Goal: Transaction & Acquisition: Purchase product/service

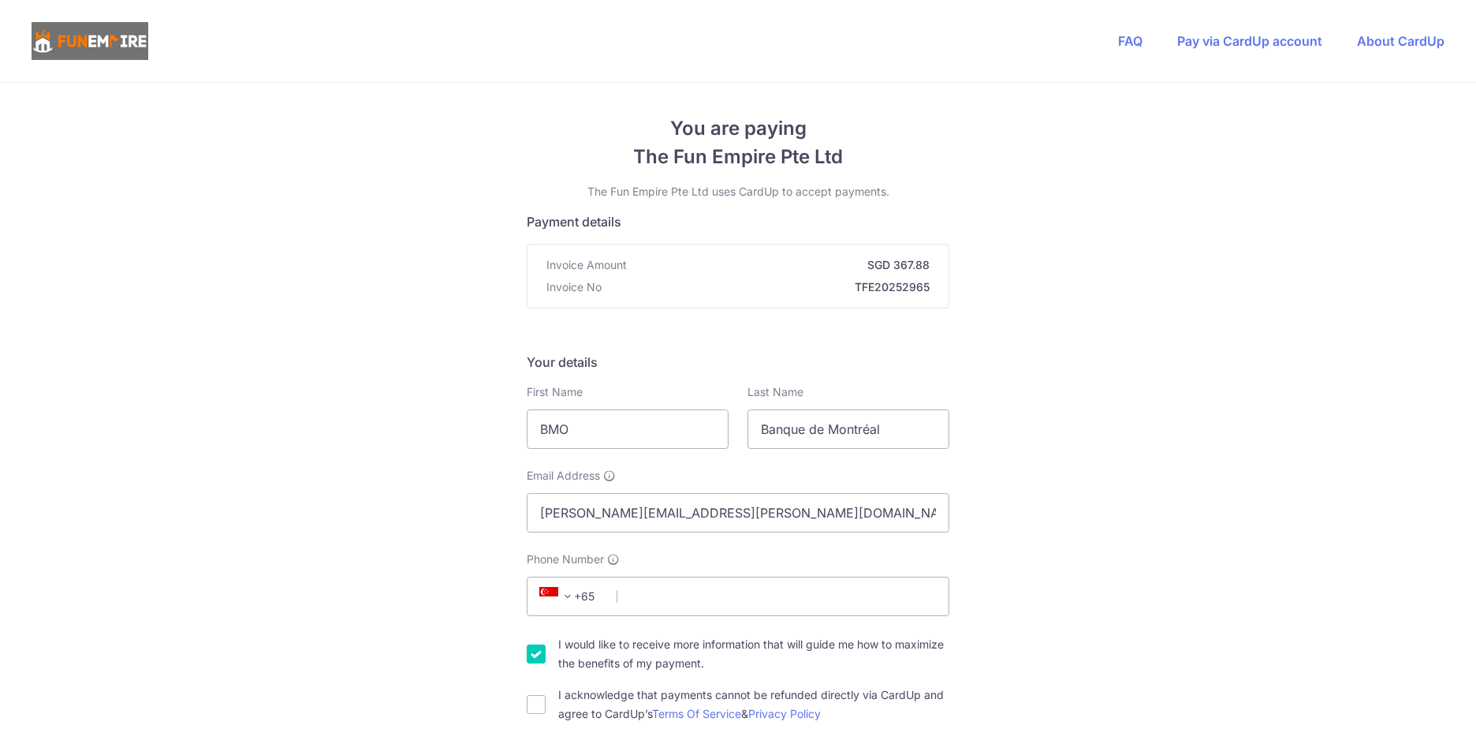
type input "[PERSON_NAME]"
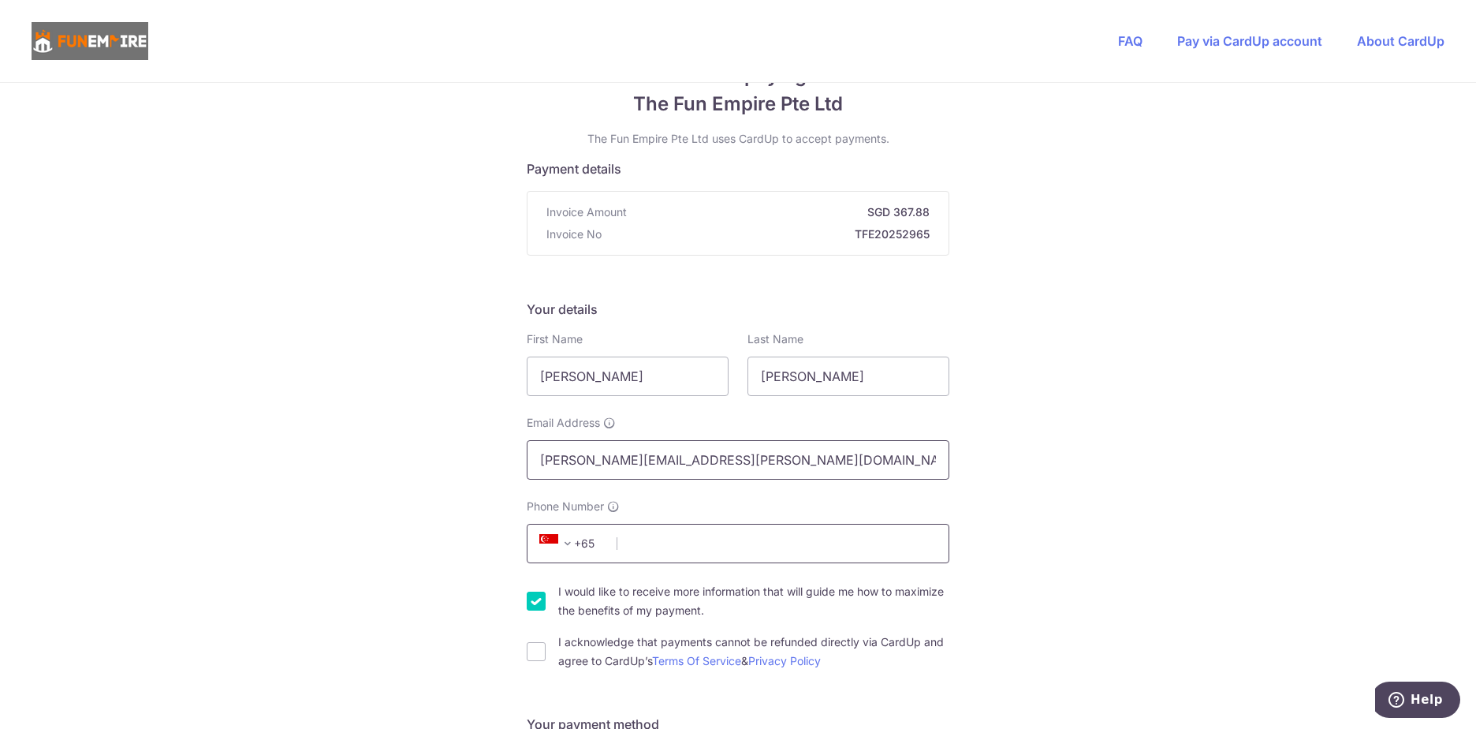
scroll to position [79, 0]
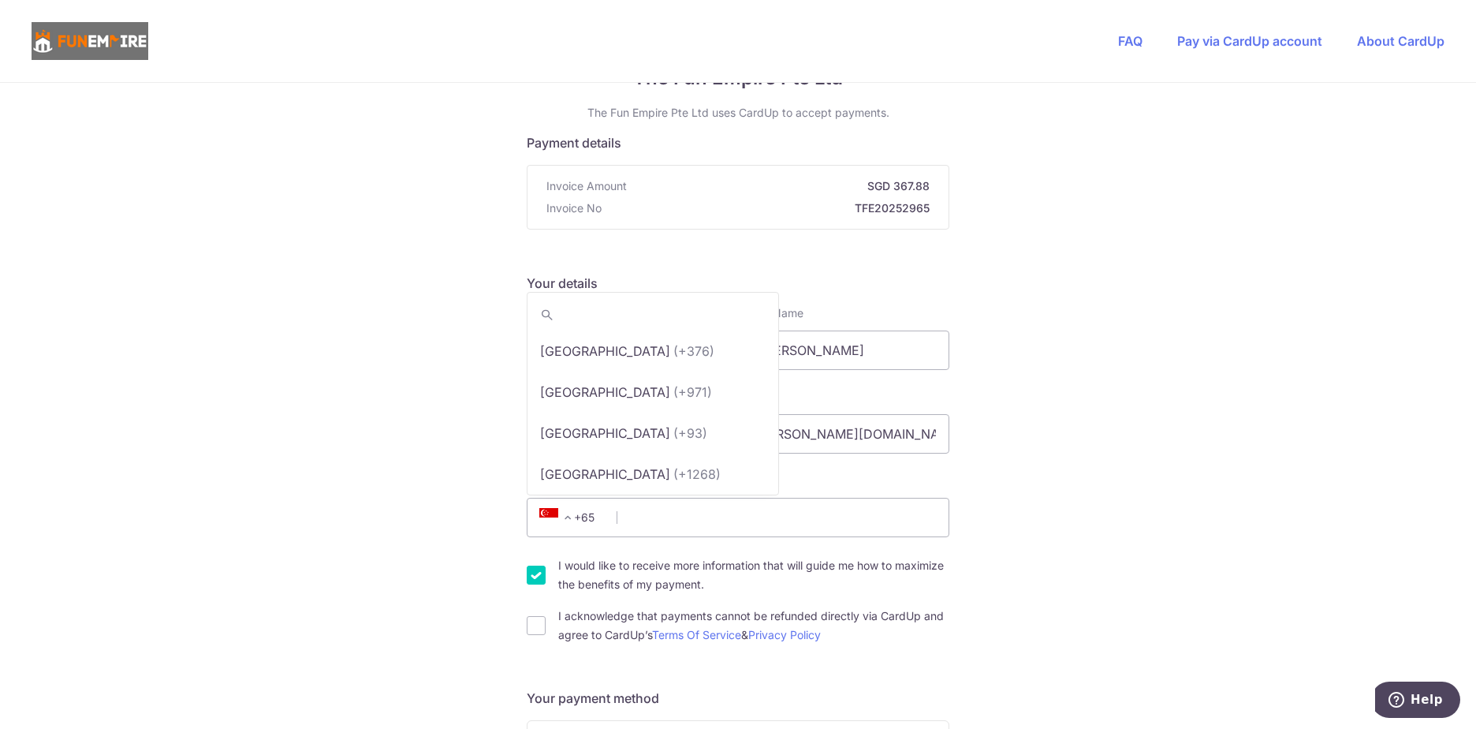
click at [586, 519] on span "+65" at bounding box center [570, 517] width 71 height 19
type input "cana"
select select "38"
click at [714, 523] on input "Phone Number" at bounding box center [738, 517] width 423 height 39
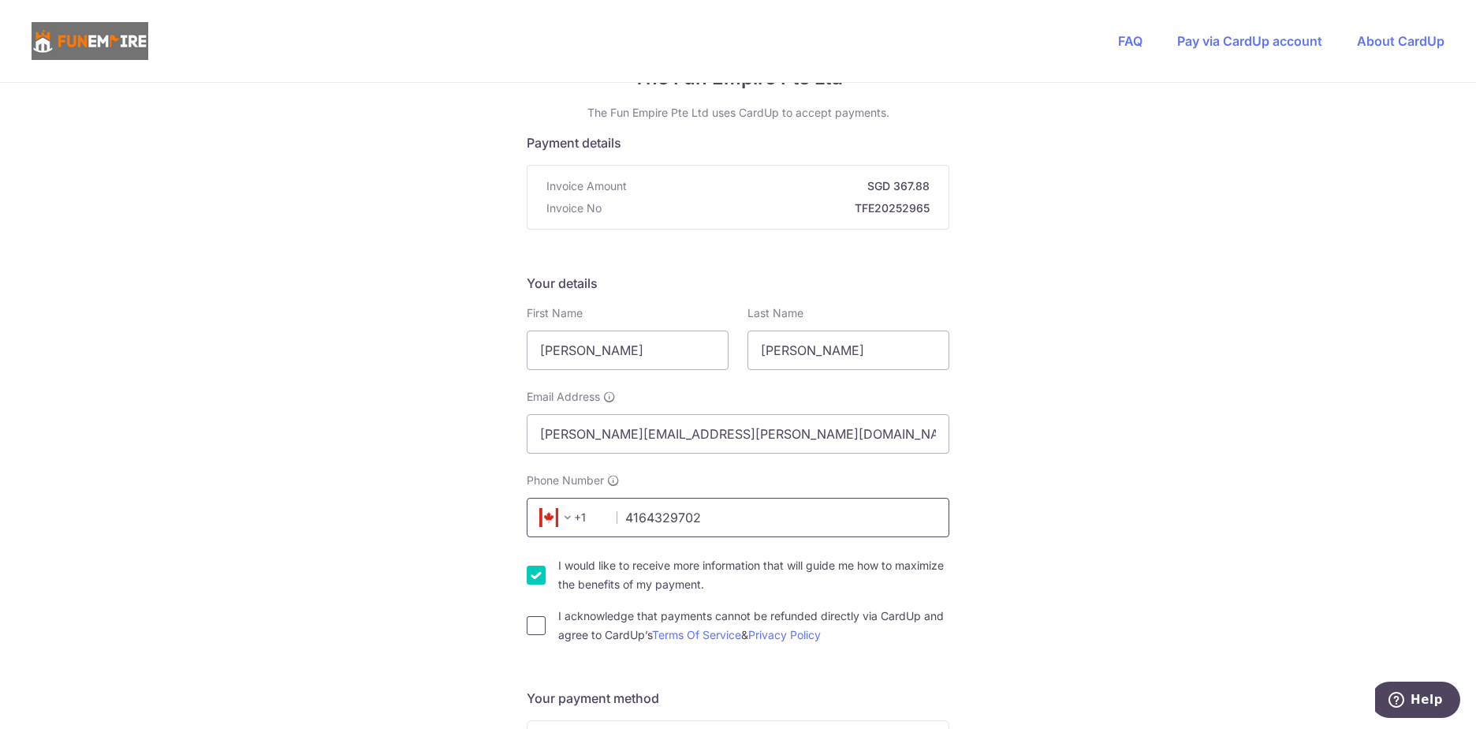
type input "4164329702"
click at [531, 629] on input "I acknowledge that payments cannot be refunded directly via CardUp and agree to…" at bounding box center [536, 625] width 19 height 19
checkbox input "true"
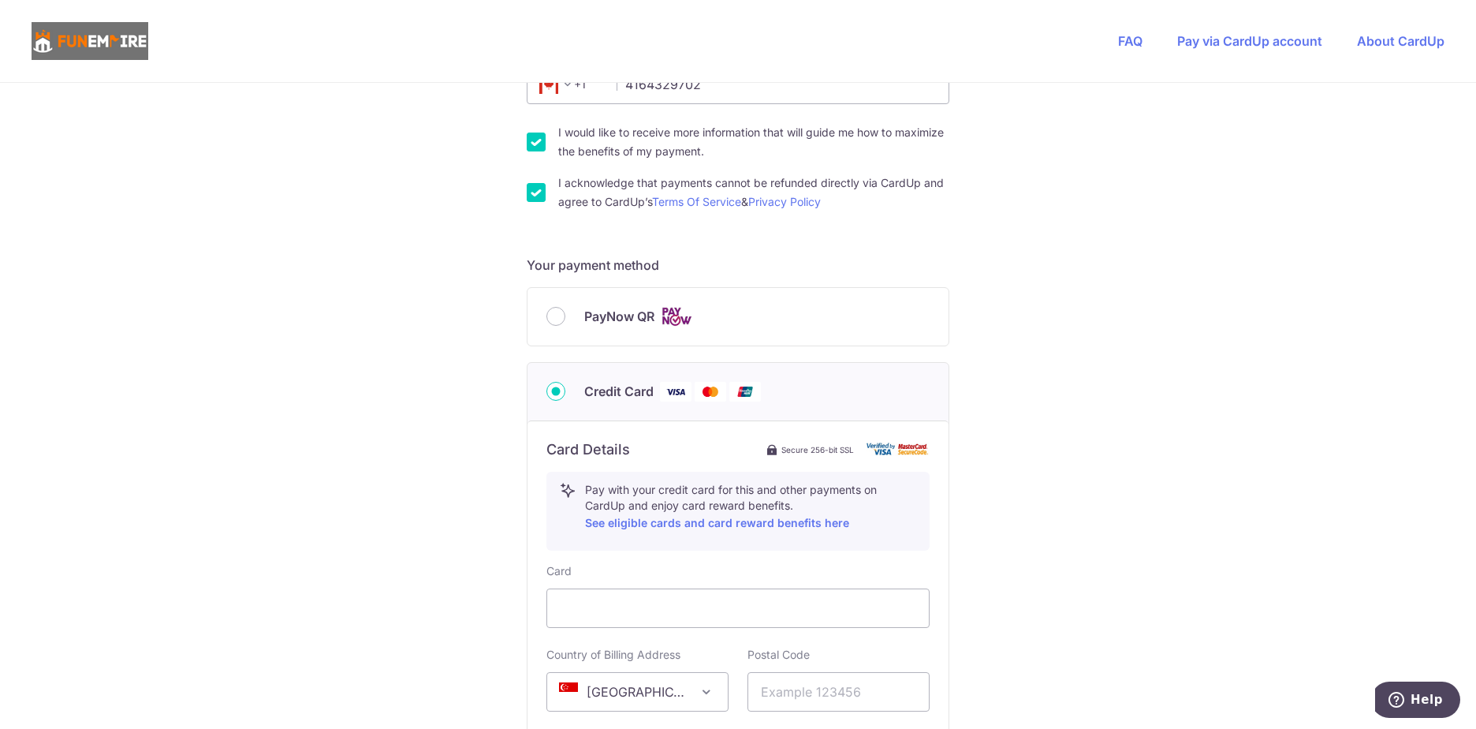
scroll to position [552, 0]
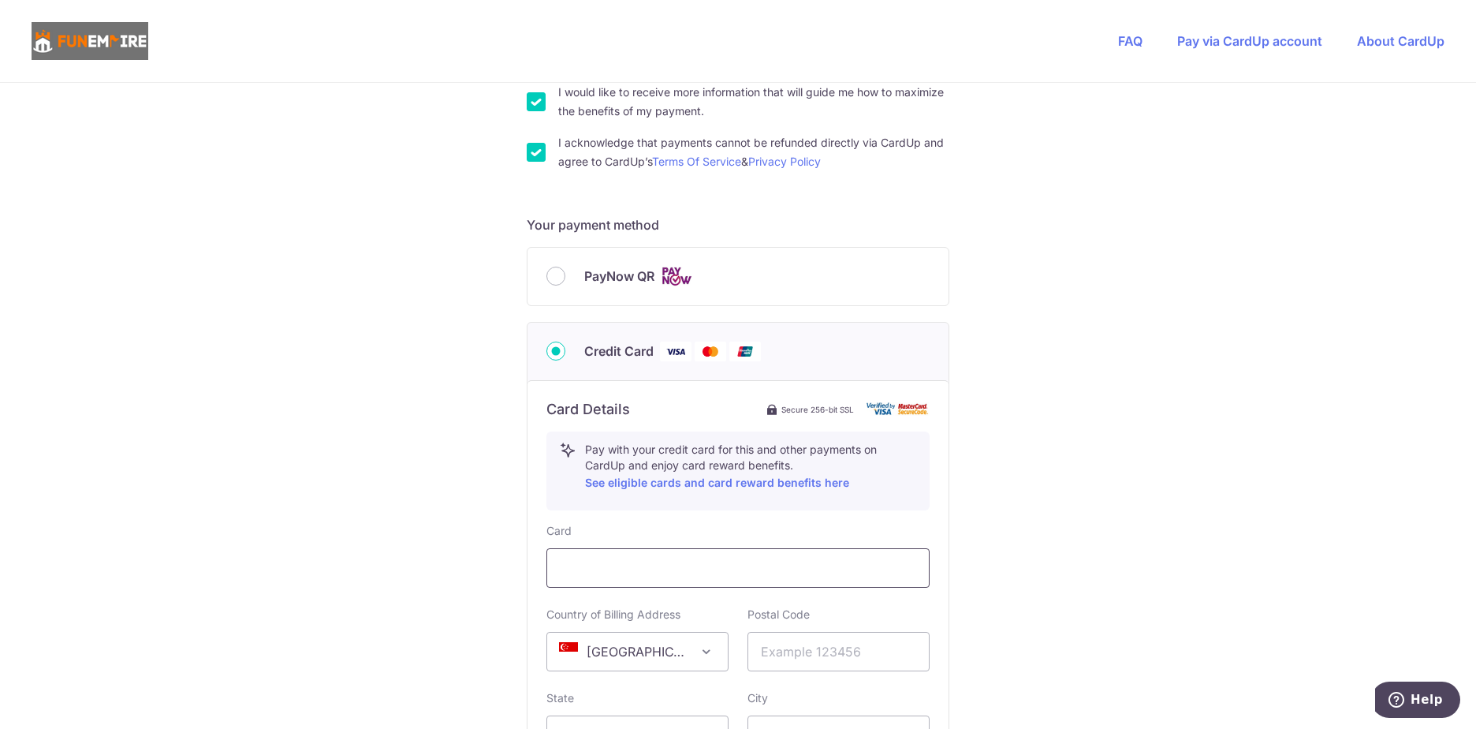
click at [667, 581] on div at bounding box center [737, 567] width 383 height 39
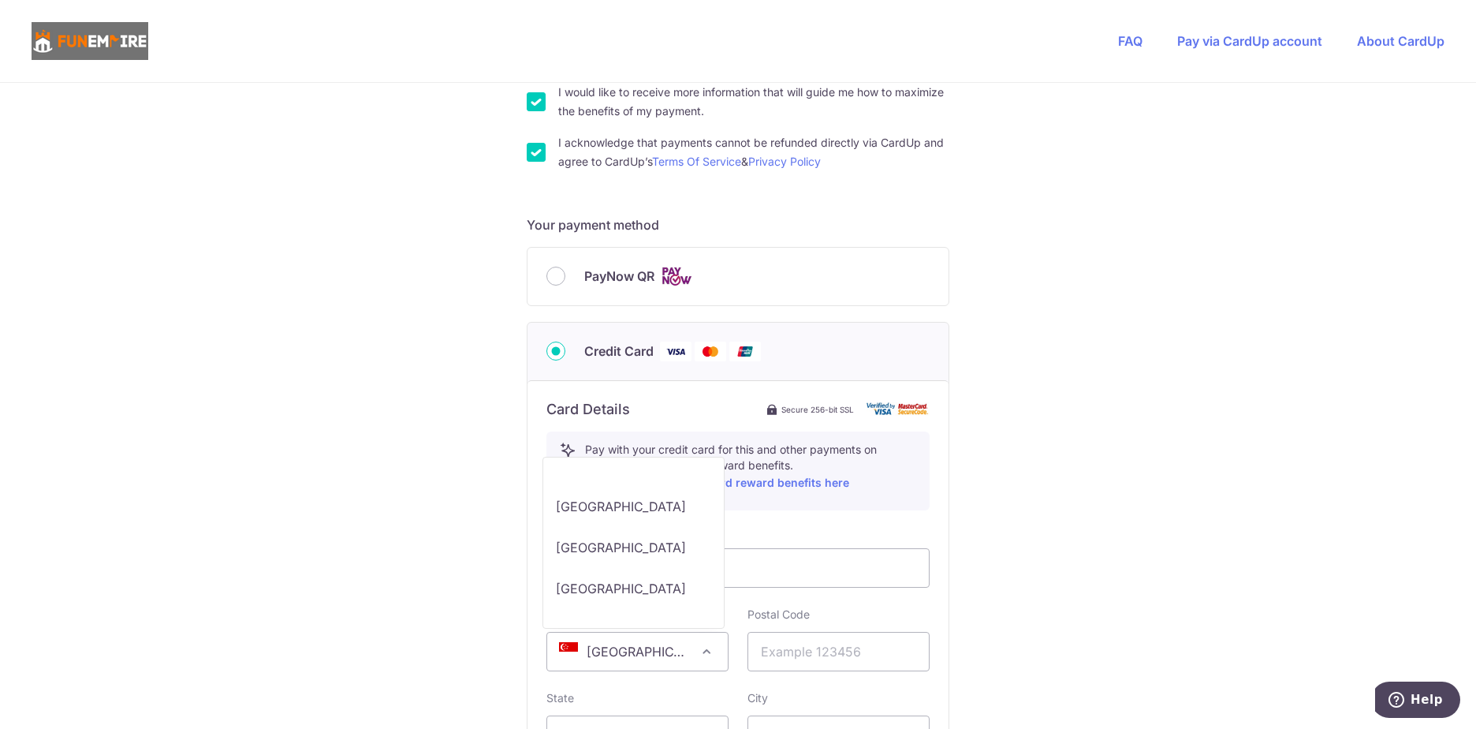
click at [655, 664] on span "[GEOGRAPHIC_DATA]" at bounding box center [637, 651] width 181 height 38
select select "CA"
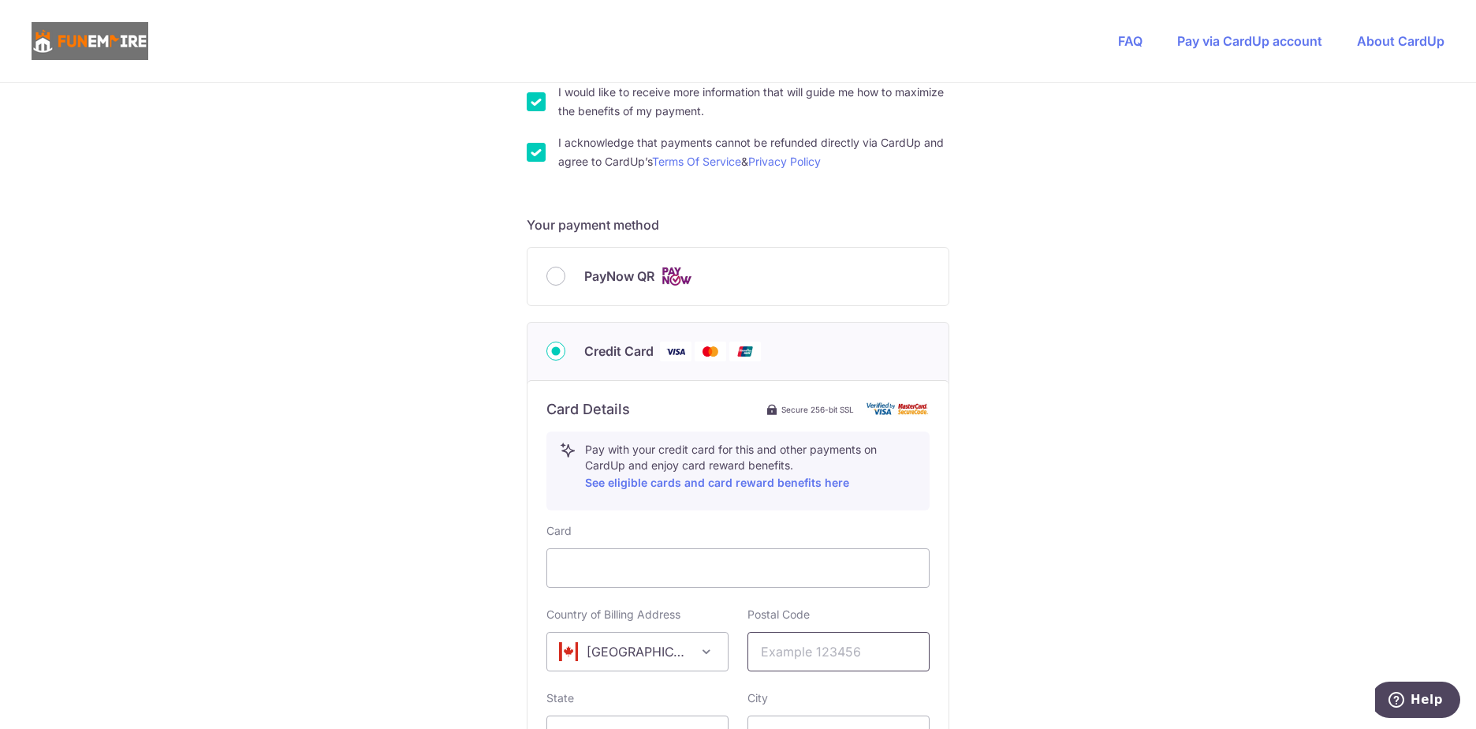
click at [807, 644] on input "text" at bounding box center [839, 651] width 182 height 39
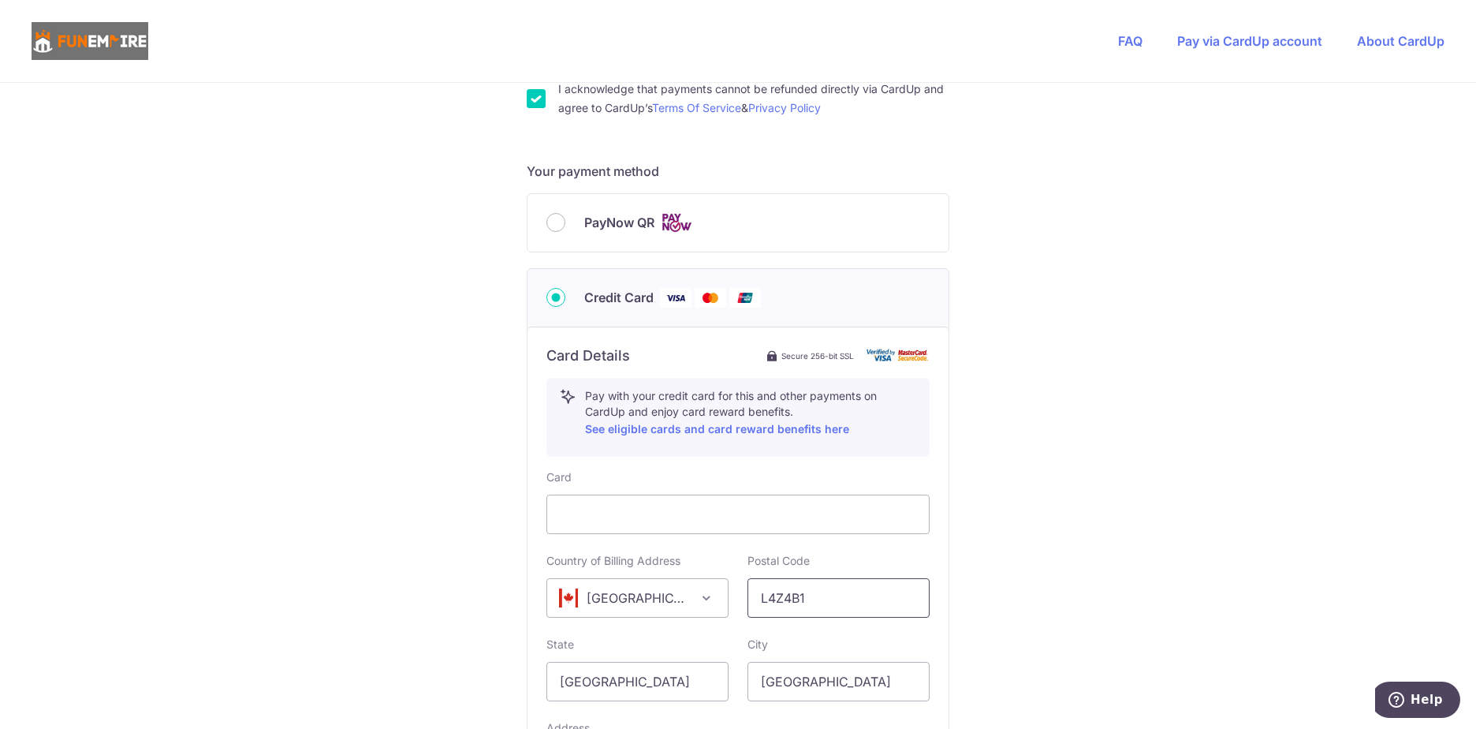
scroll to position [631, 0]
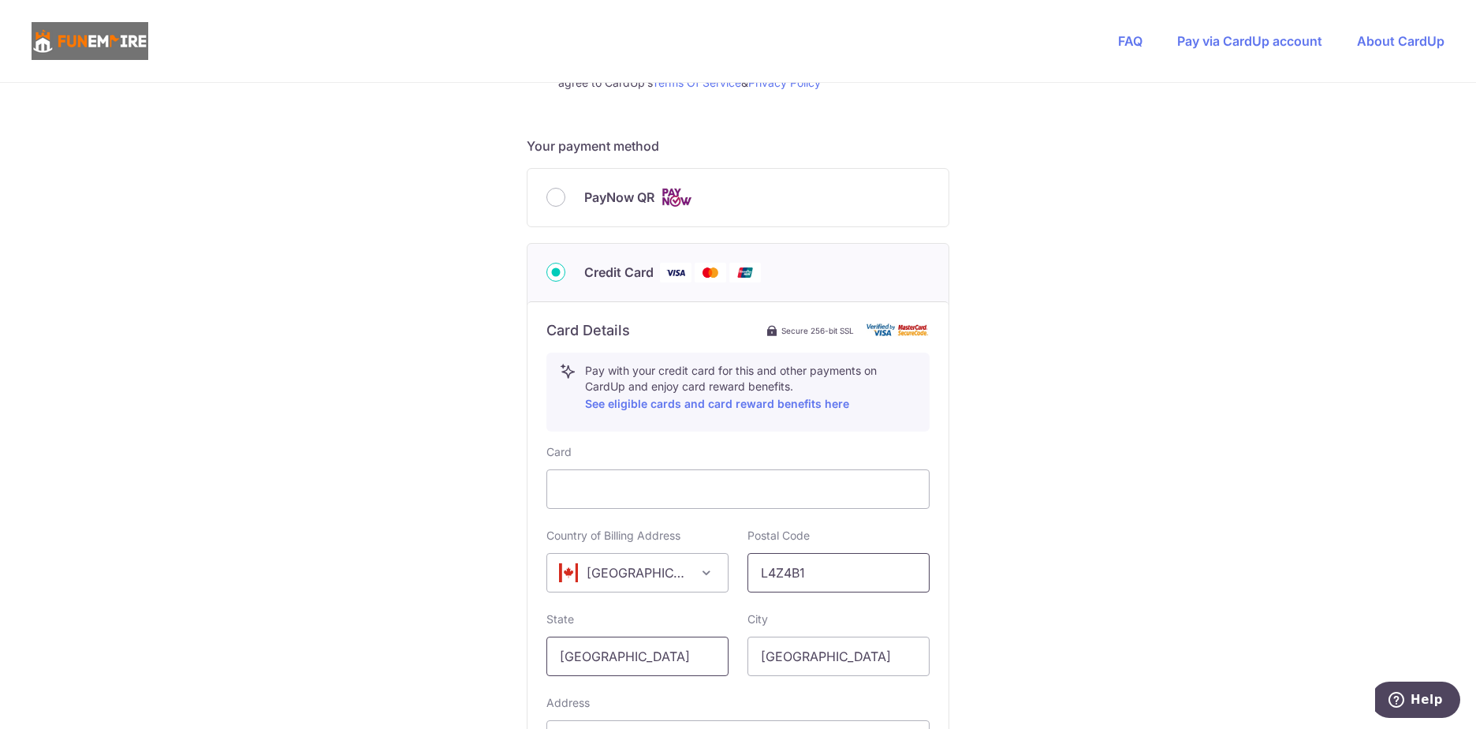
type input "L4Z4B1"
drag, startPoint x: 640, startPoint y: 648, endPoint x: 500, endPoint y: 644, distance: 140.4
click at [500, 644] on div "You are paying The Fun Empire Pte Ltd The Fun Empire Pte Ltd uses CardUp to acc…" at bounding box center [738, 221] width 1476 height 1538
click at [610, 662] on input "text" at bounding box center [637, 655] width 182 height 39
type input "c"
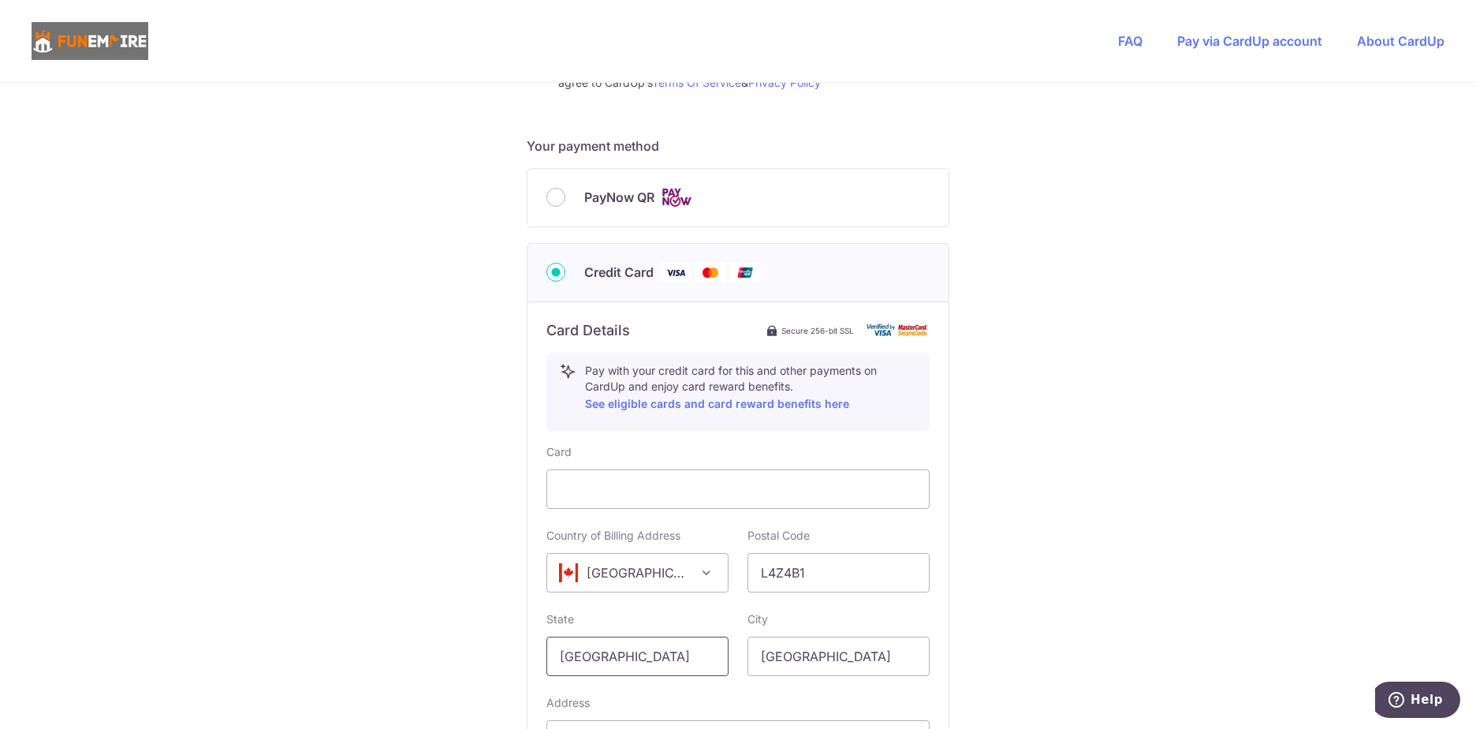
type input "[GEOGRAPHIC_DATA]"
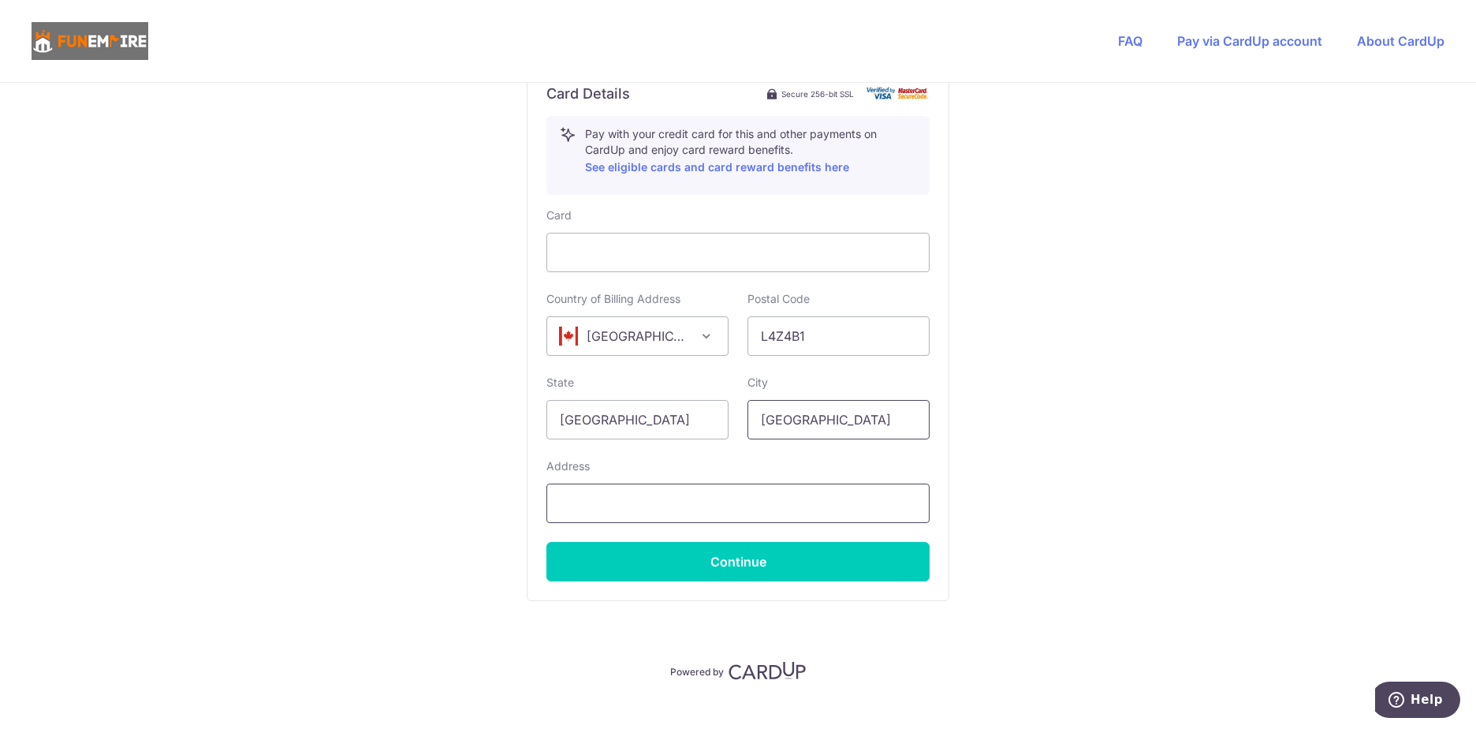
type input "[GEOGRAPHIC_DATA]"
click at [604, 498] on input "text" at bounding box center [737, 502] width 383 height 39
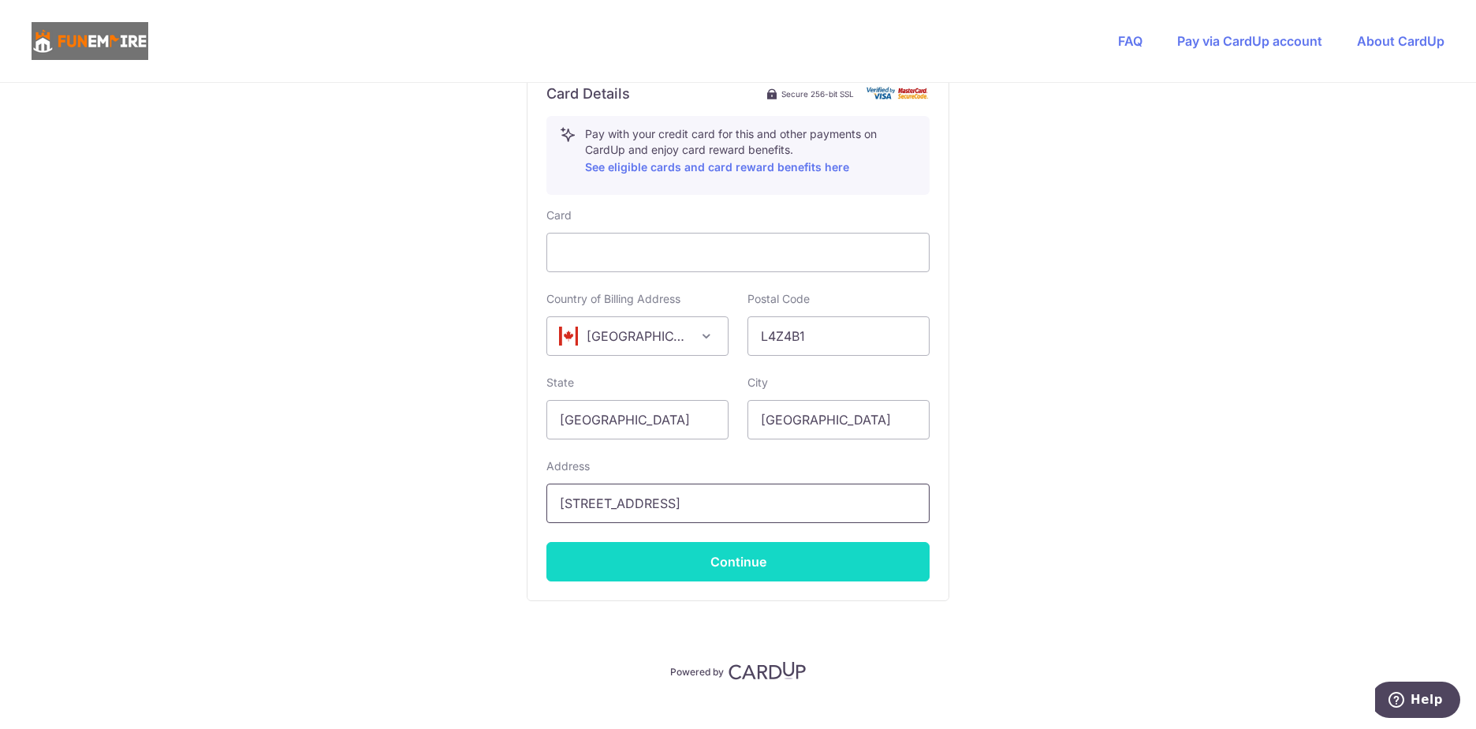
type input "[STREET_ADDRESS]"
click at [804, 561] on button "Continue" at bounding box center [737, 561] width 383 height 39
type input "**** 9909"
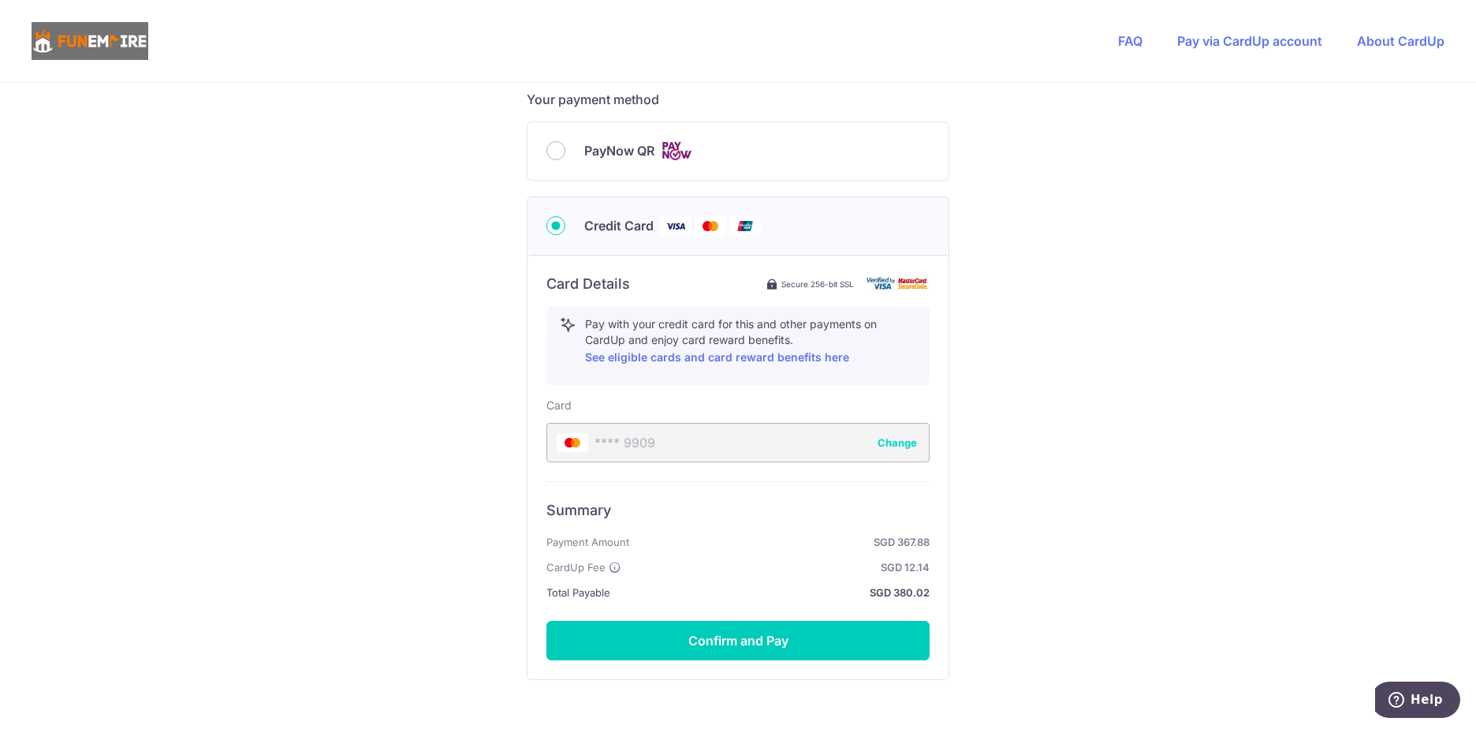
scroll to position [754, 0]
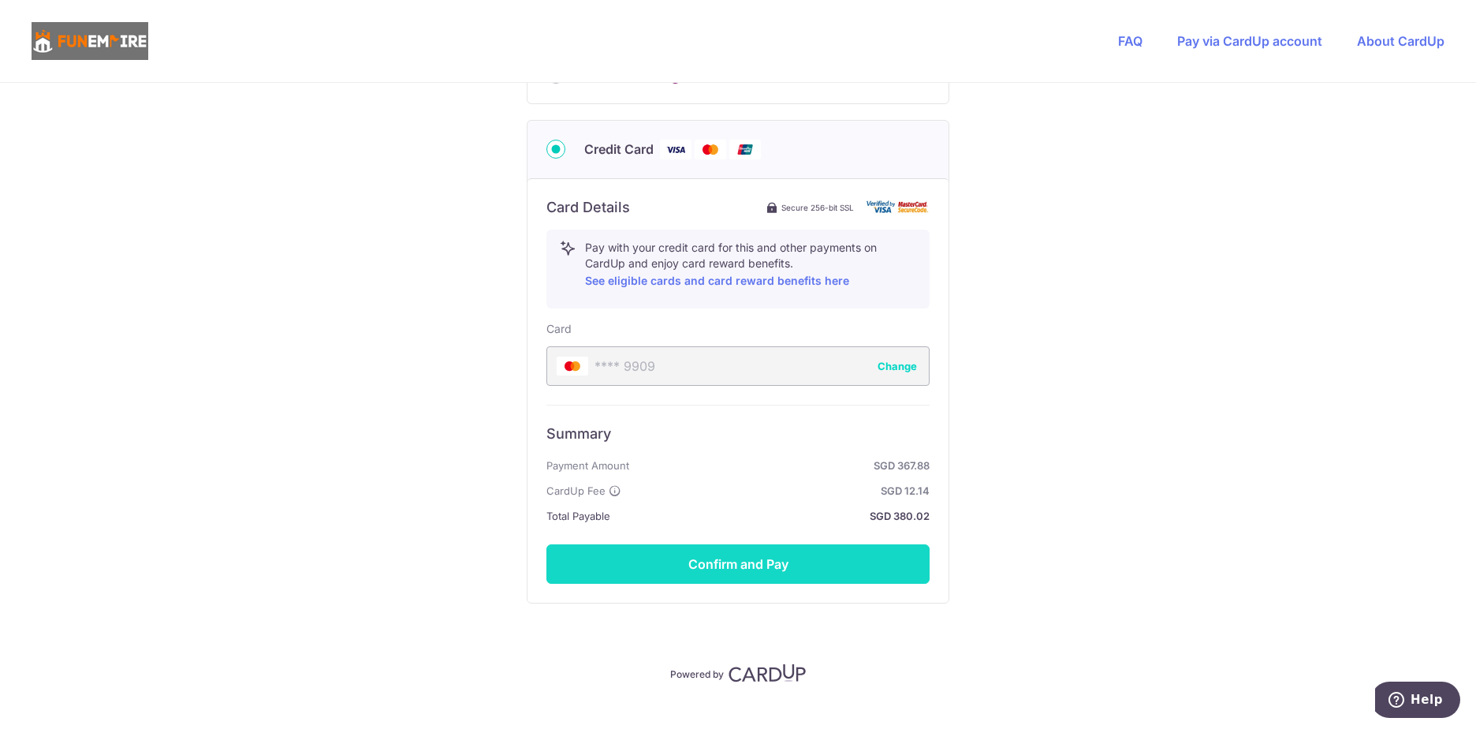
click at [816, 570] on button "Confirm and Pay" at bounding box center [737, 563] width 383 height 39
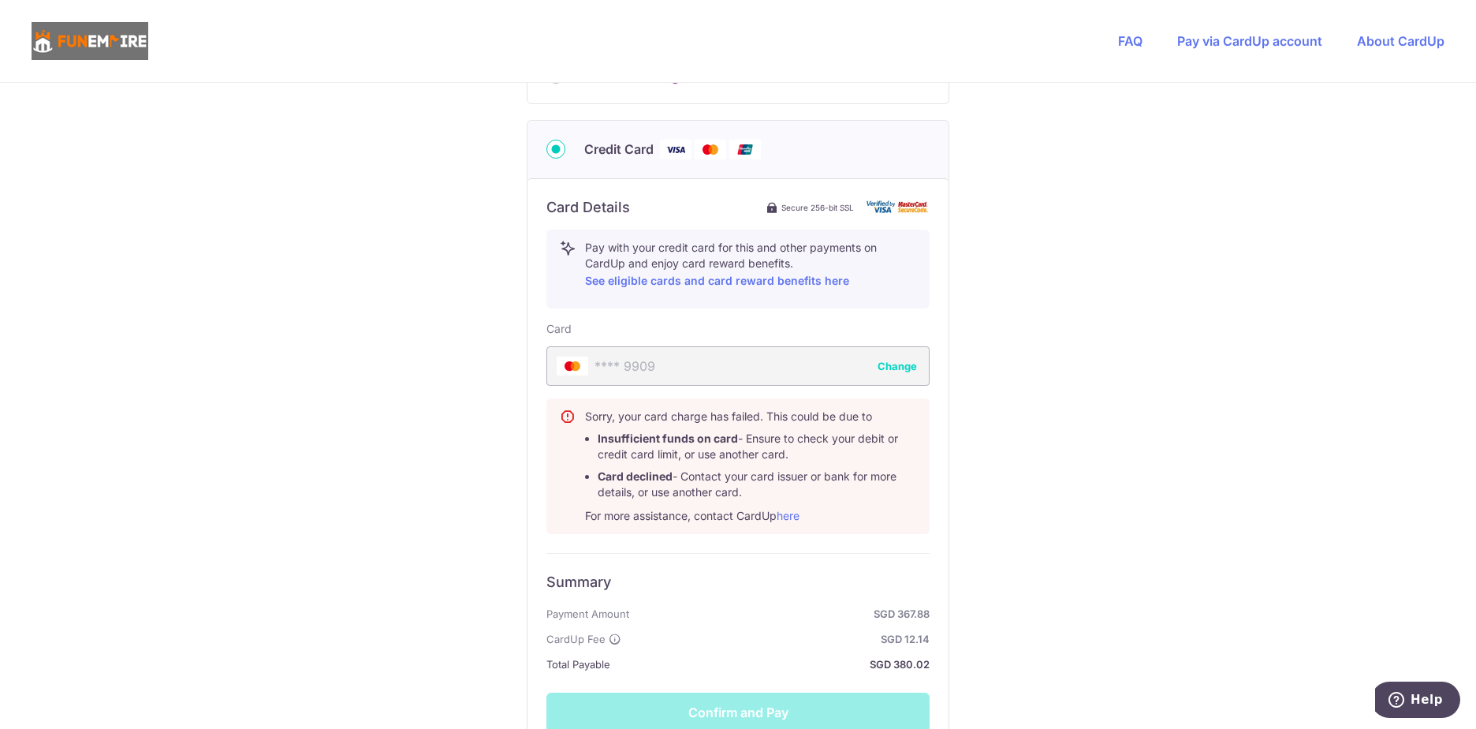
scroll to position [833, 0]
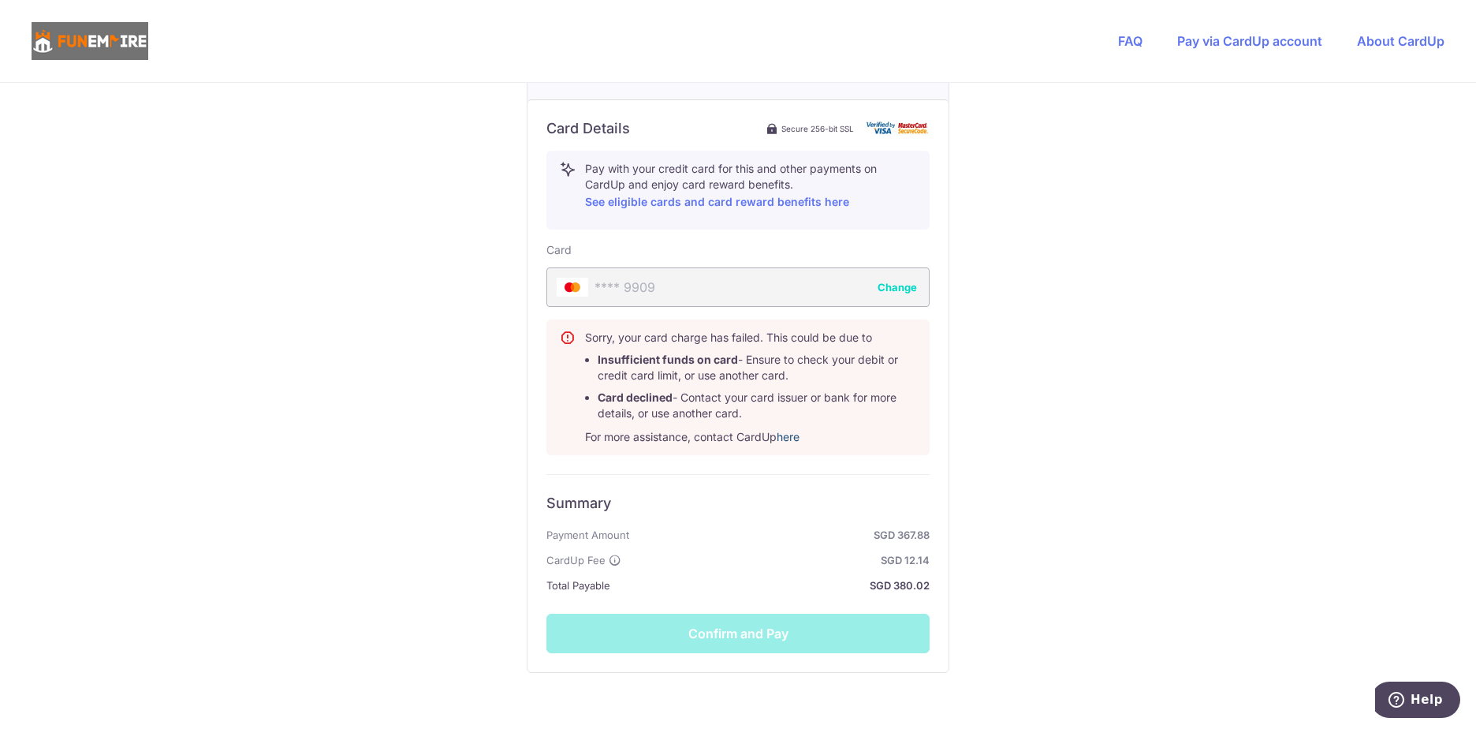
click at [788, 436] on link "here" at bounding box center [788, 436] width 23 height 13
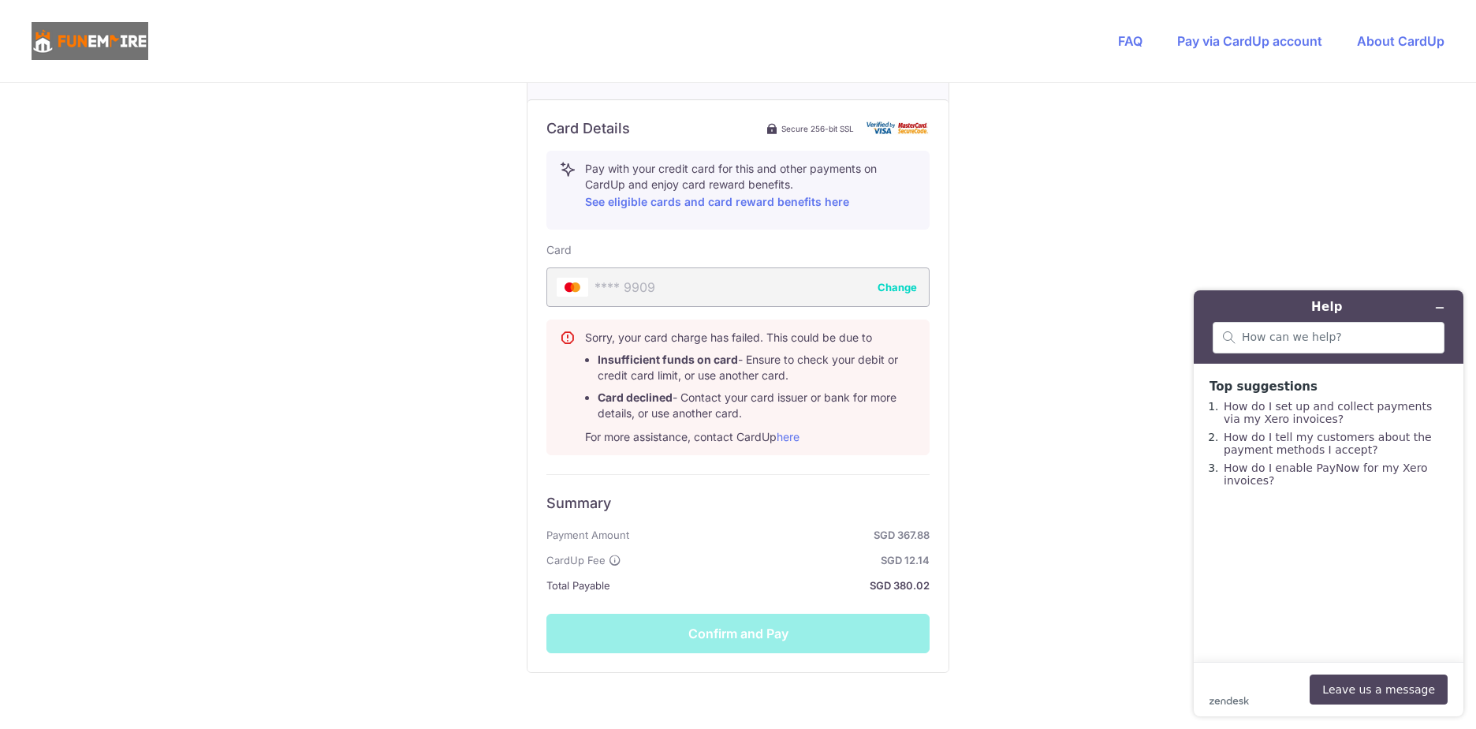
click at [1244, 666] on footer "zendesk .cls-1{fill:#03363d;} Leave us a message" at bounding box center [1329, 689] width 270 height 54
click at [1018, 505] on div "You are paying The Fun Empire Pte Ltd The Fun Empire Pte Ltd uses CardUp to acc…" at bounding box center [738, 38] width 1476 height 1576
drag, startPoint x: 1071, startPoint y: 385, endPoint x: 1277, endPoint y: 55, distance: 388.6
click at [1076, 400] on div "You are paying The Fun Empire Pte Ltd The Fun Empire Pte Ltd uses CardUp to acc…" at bounding box center [738, 38] width 1476 height 1576
click at [1065, 466] on div "You are paying The Fun Empire Pte Ltd The Fun Empire Pte Ltd uses CardUp to acc…" at bounding box center [738, 38] width 1476 height 1576
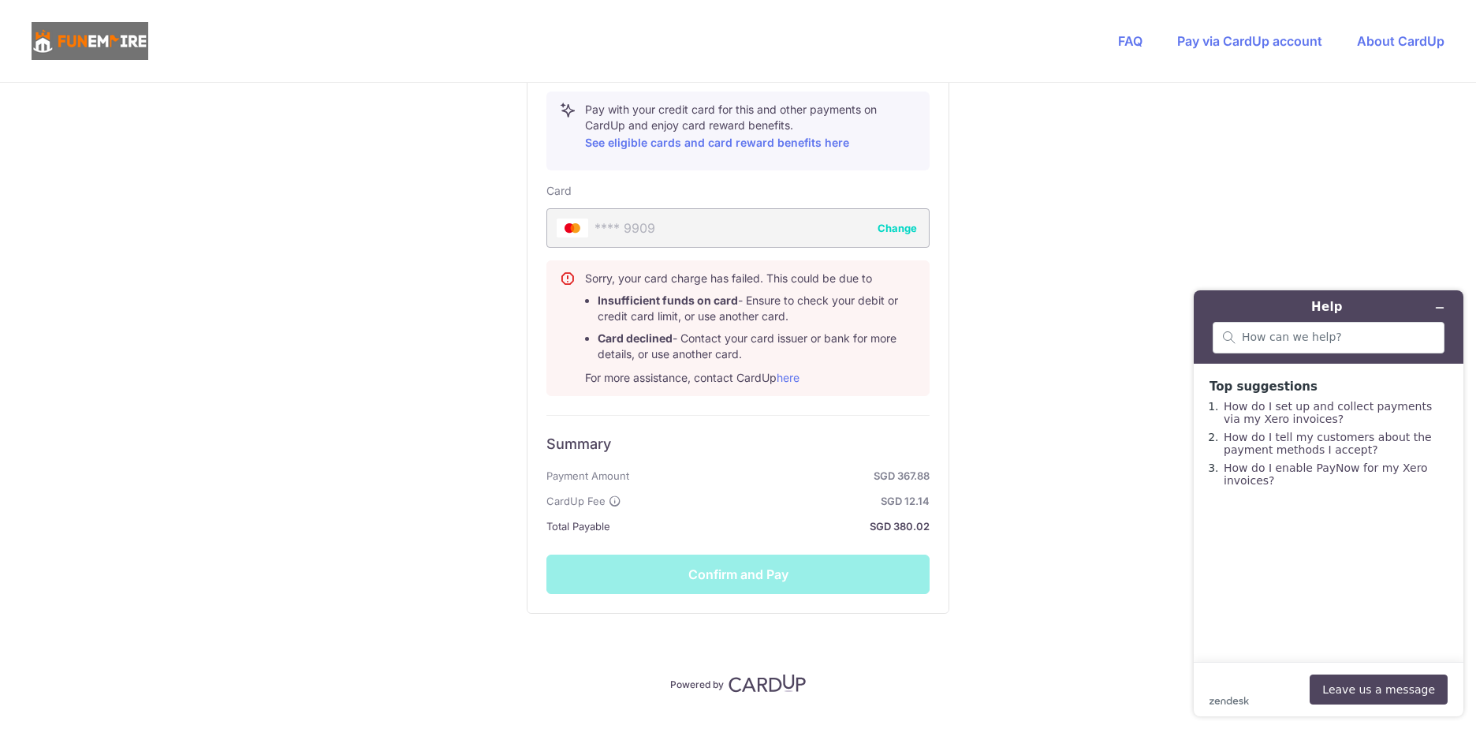
scroll to position [930, 0]
